Goal: Complete application form

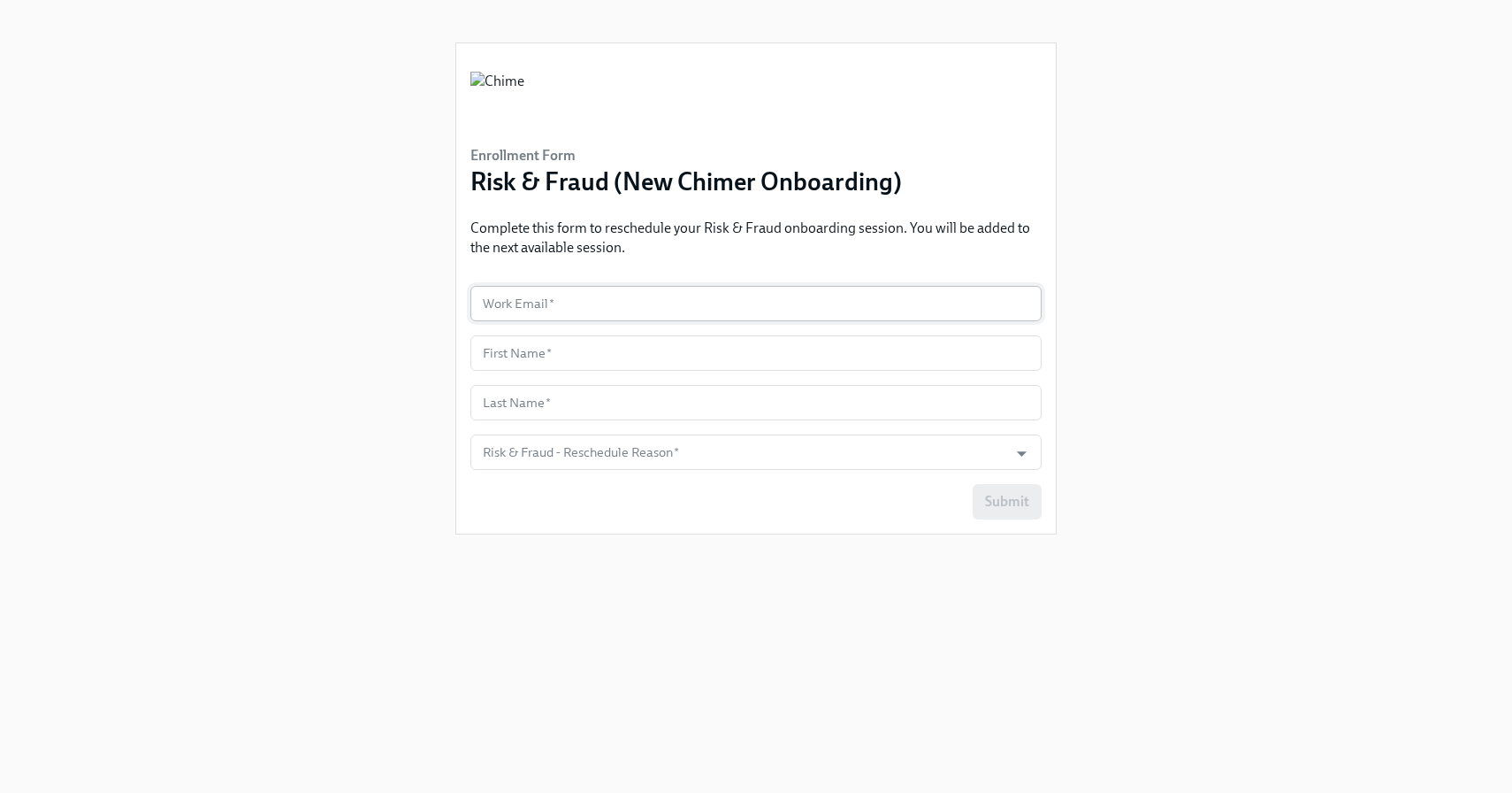
click at [518, 305] on input "text" at bounding box center [756, 303] width 571 height 36
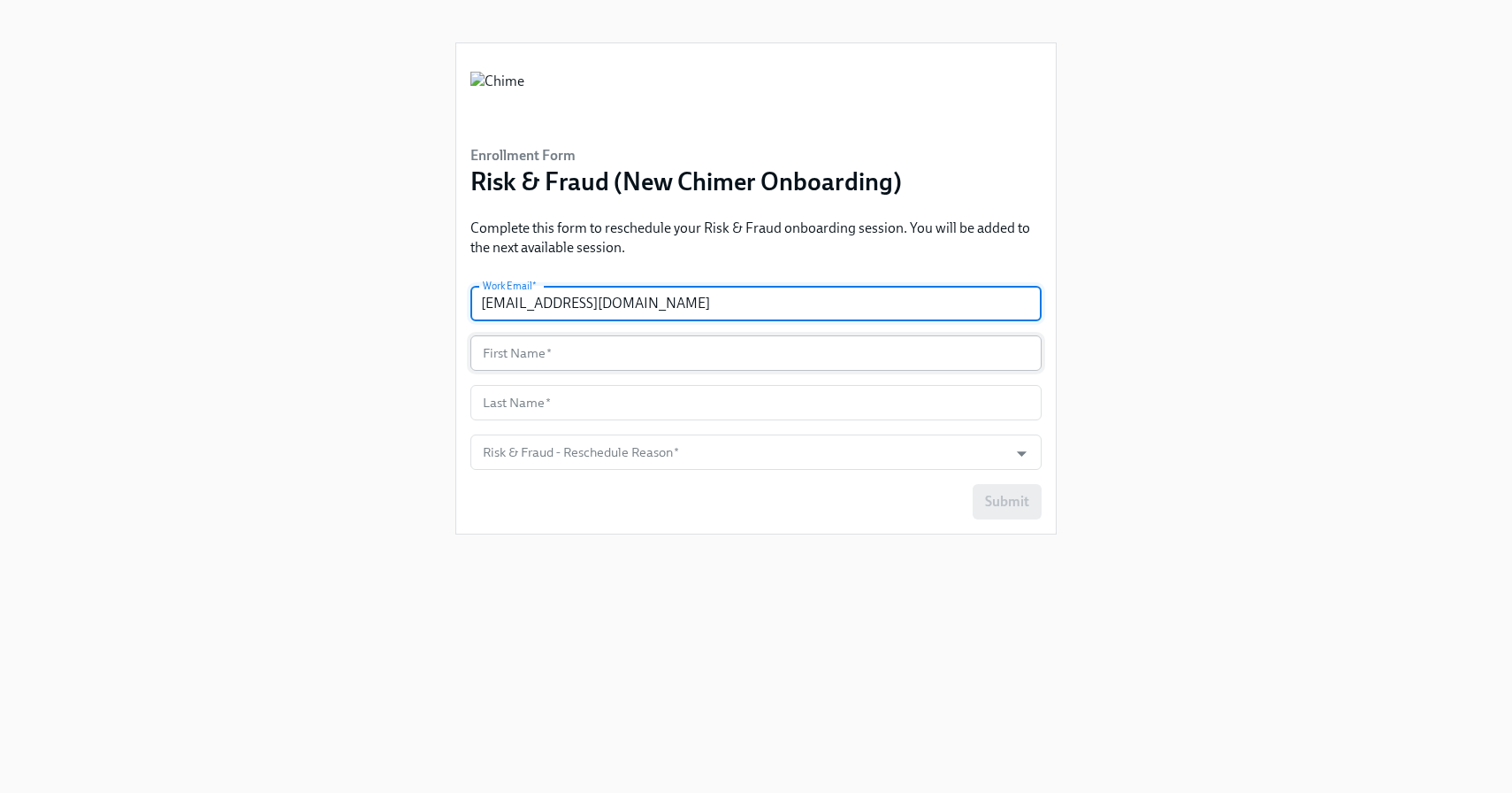
type input "[EMAIL_ADDRESS][DOMAIN_NAME]"
click at [506, 351] on input "text" at bounding box center [756, 353] width 571 height 36
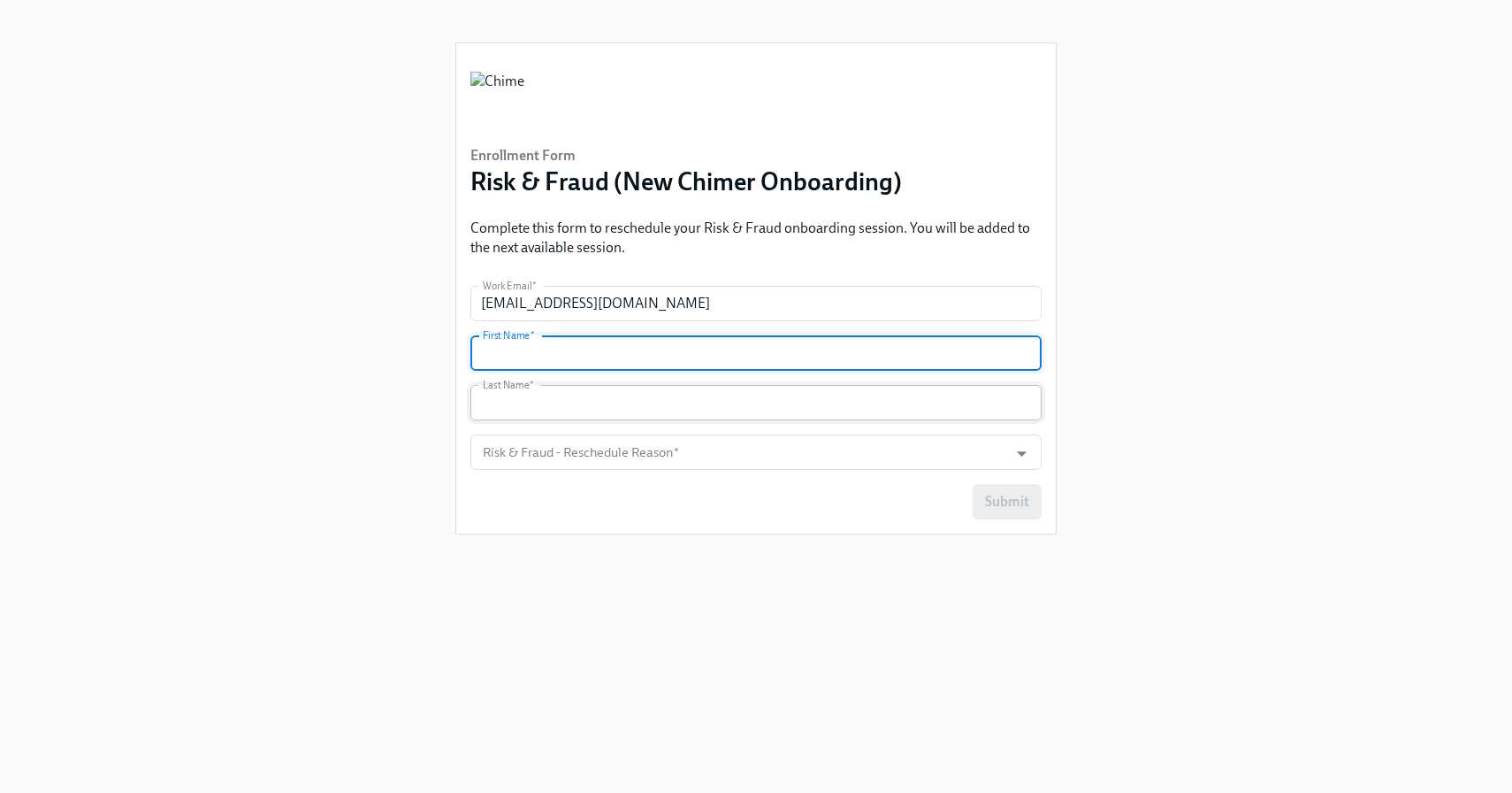
type input "[PERSON_NAME]"
type input "Rodi"
click at [538, 452] on input "Risk & Fraud - Reschedule Reason   *" at bounding box center [738, 452] width 520 height 36
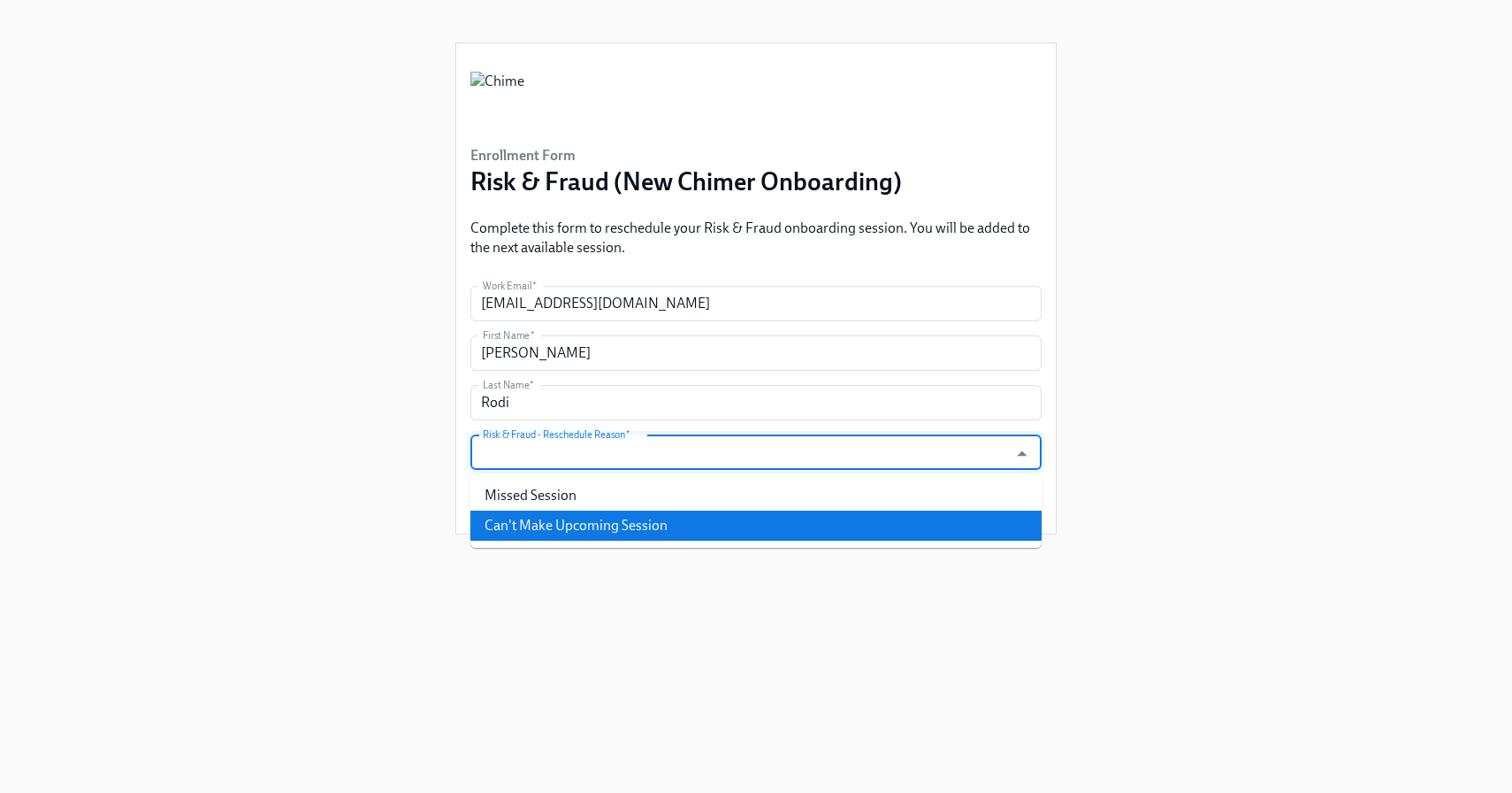
click at [528, 518] on li "Can't Make Upcoming Session" at bounding box center [756, 525] width 571 height 30
type input "Can't Make Upcoming Session"
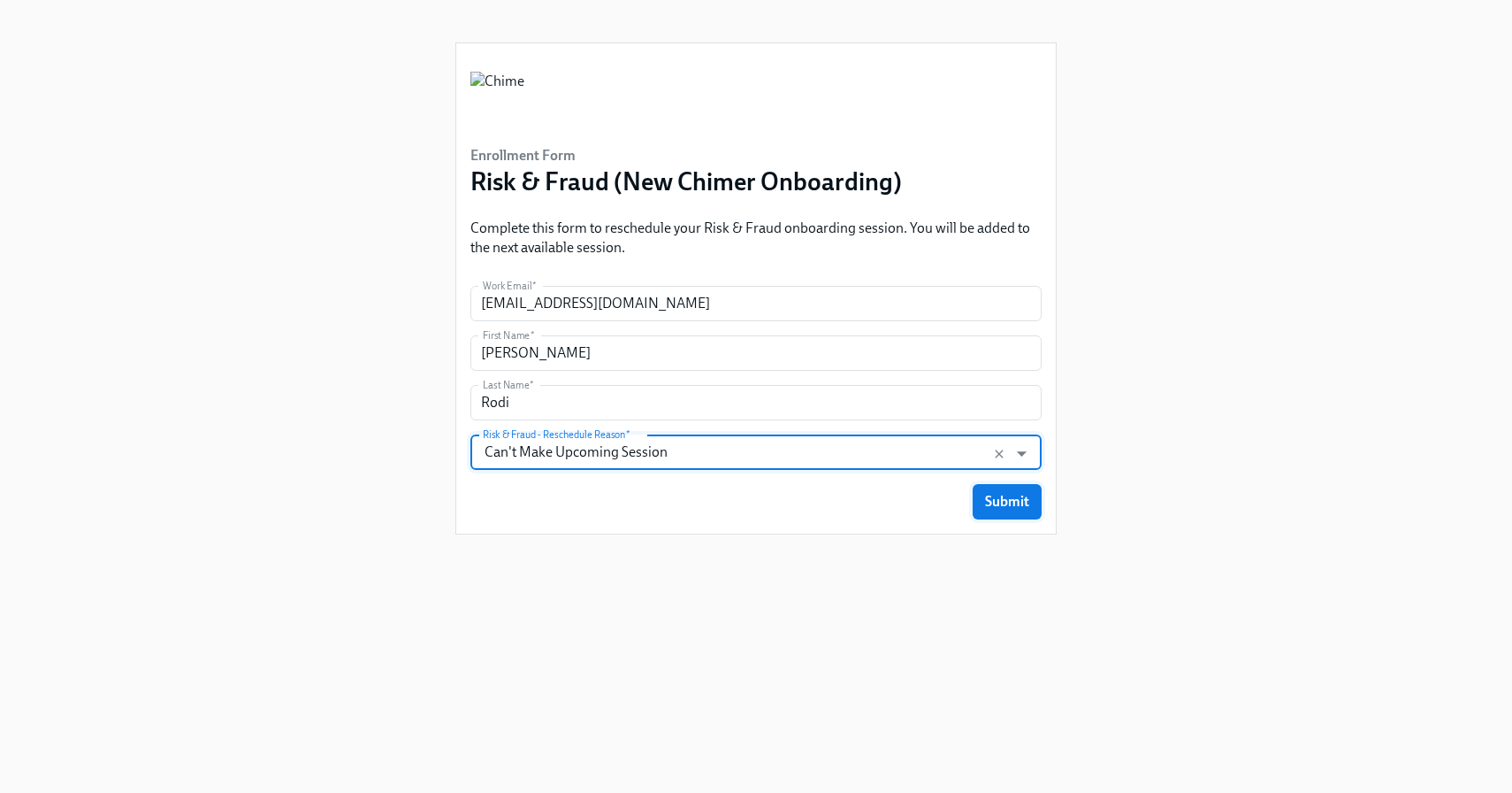
click at [982, 505] on button "Submit" at bounding box center [1007, 501] width 69 height 36
